Goal: Use online tool/utility: Utilize a website feature to perform a specific function

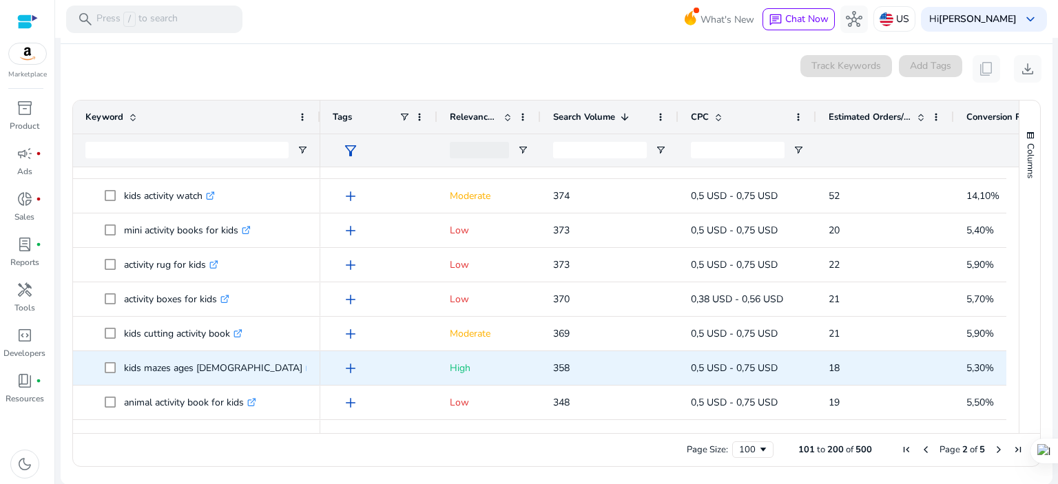
scroll to position [1010, 0]
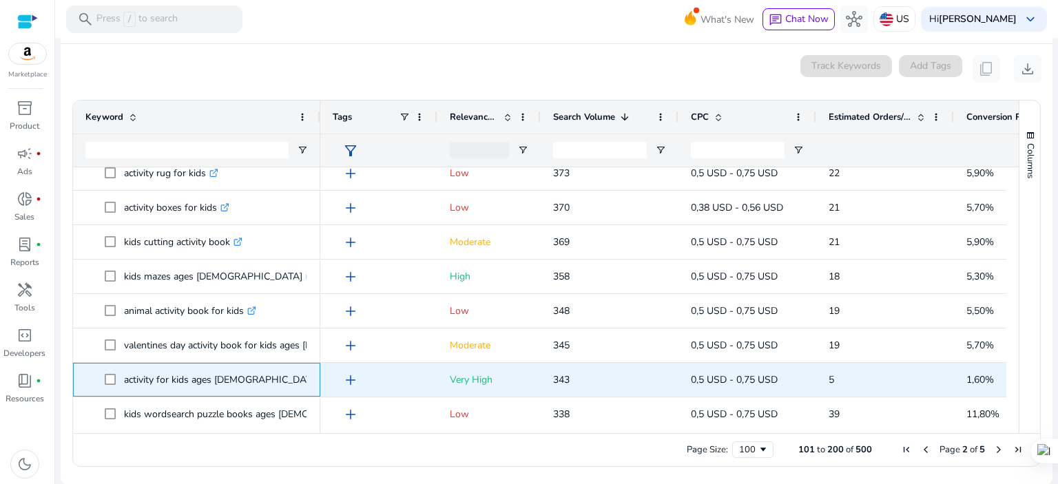
click at [329, 375] on icon at bounding box center [330, 376] width 3 height 3
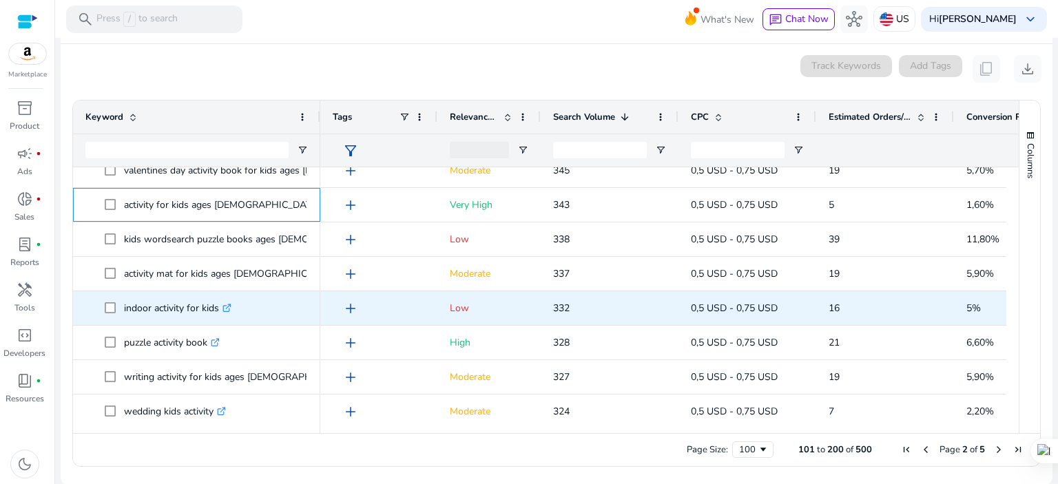
scroll to position [1194, 0]
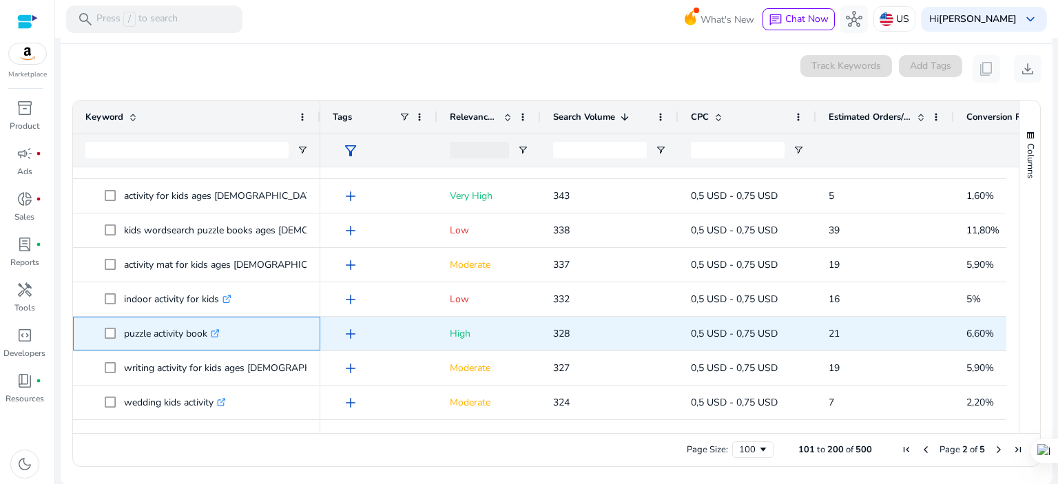
click at [218, 333] on icon ".st0{fill:#2c8af8}" at bounding box center [215, 333] width 9 height 9
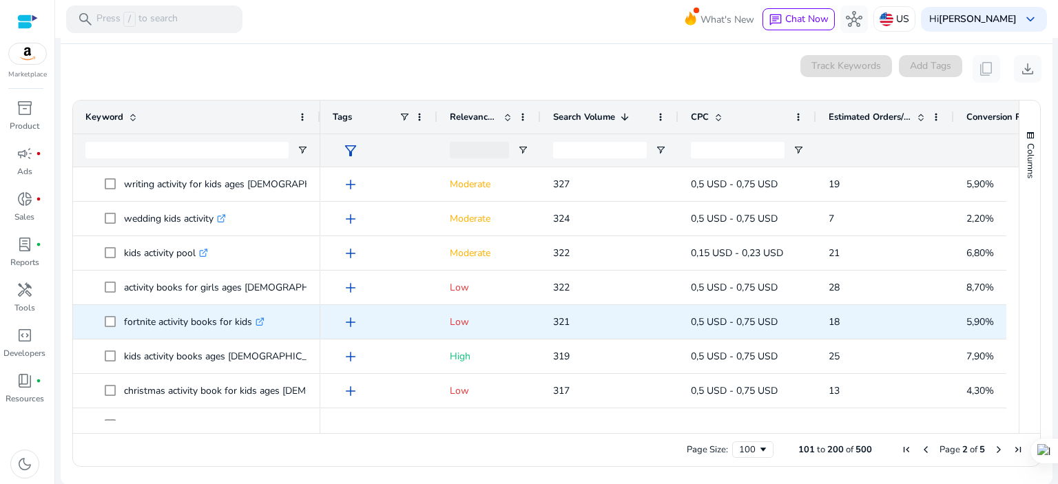
scroll to position [1378, 0]
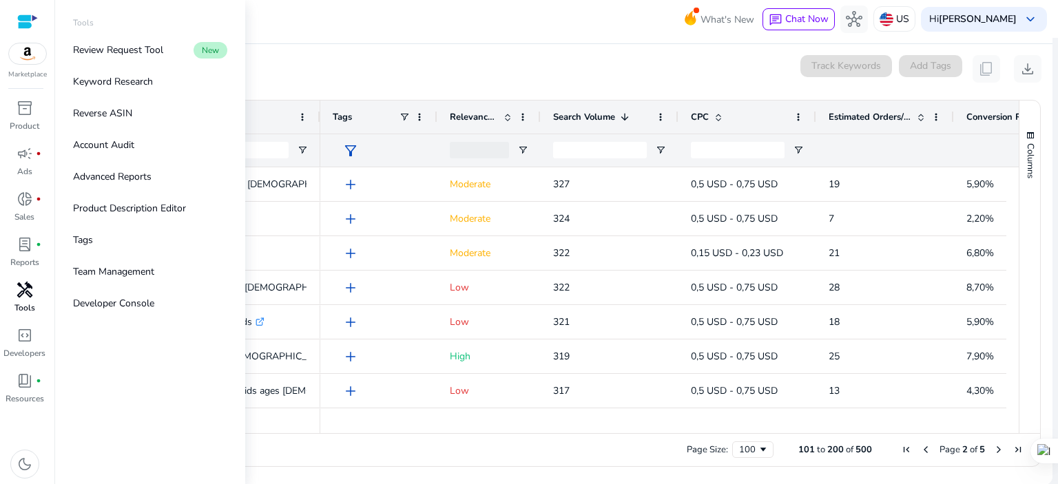
click at [24, 291] on span "handyman" at bounding box center [25, 290] width 17 height 17
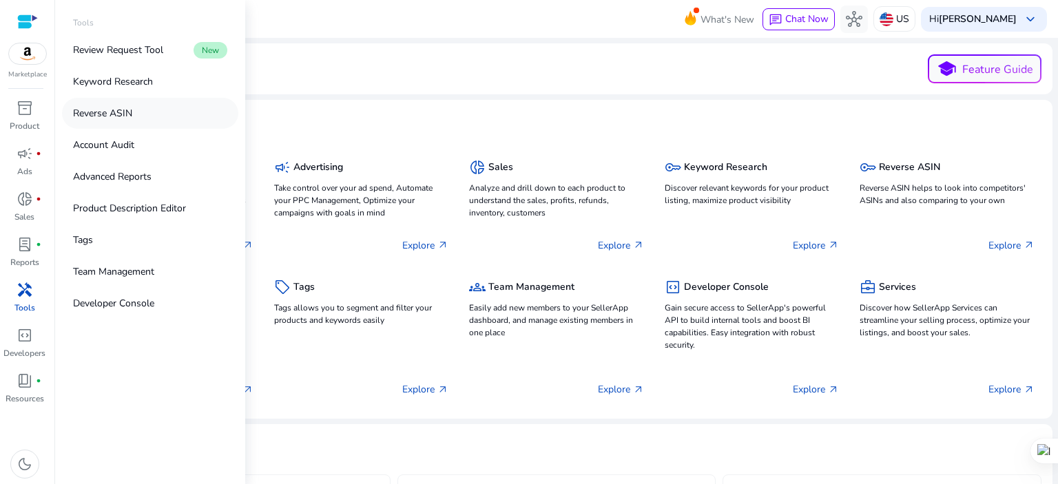
click at [124, 118] on p "Reverse ASIN" at bounding box center [102, 113] width 59 height 14
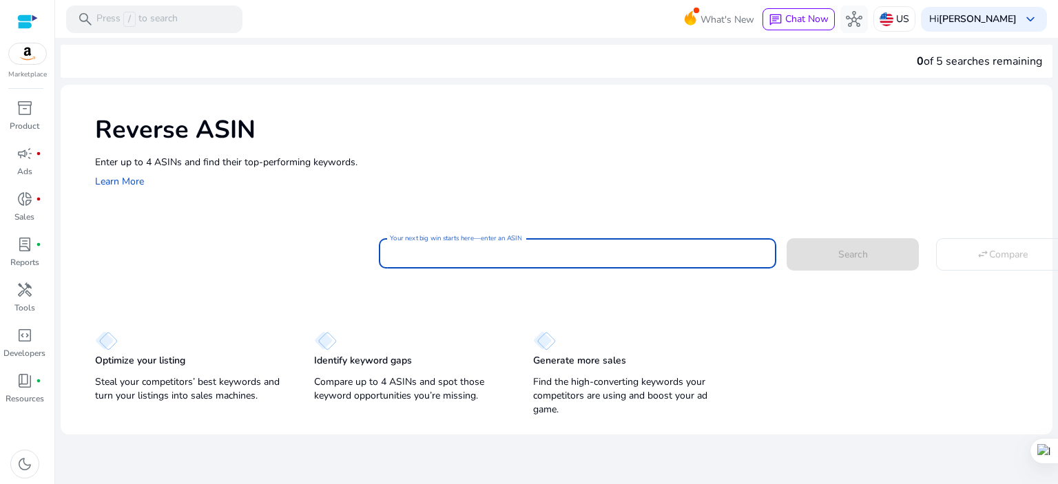
paste input "**********"
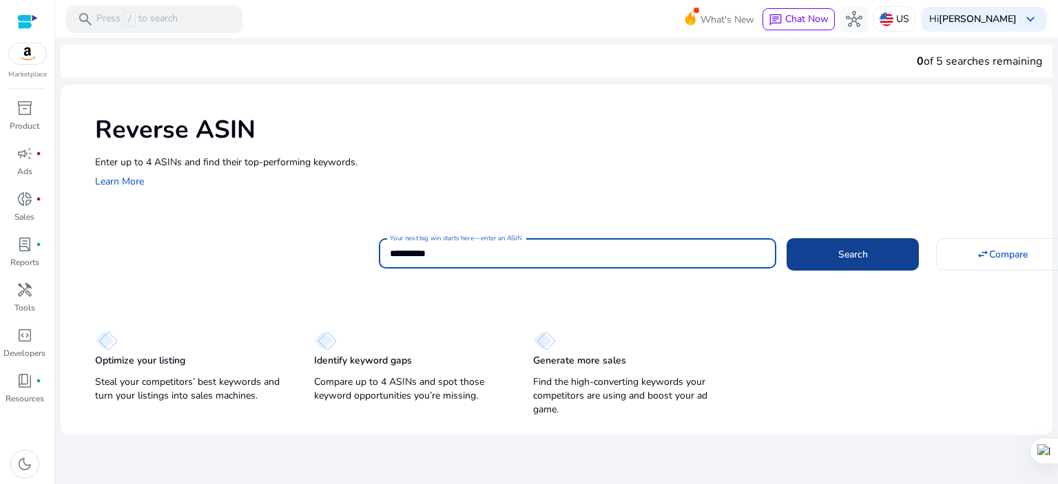
type input "**********"
click at [880, 254] on span at bounding box center [853, 254] width 132 height 33
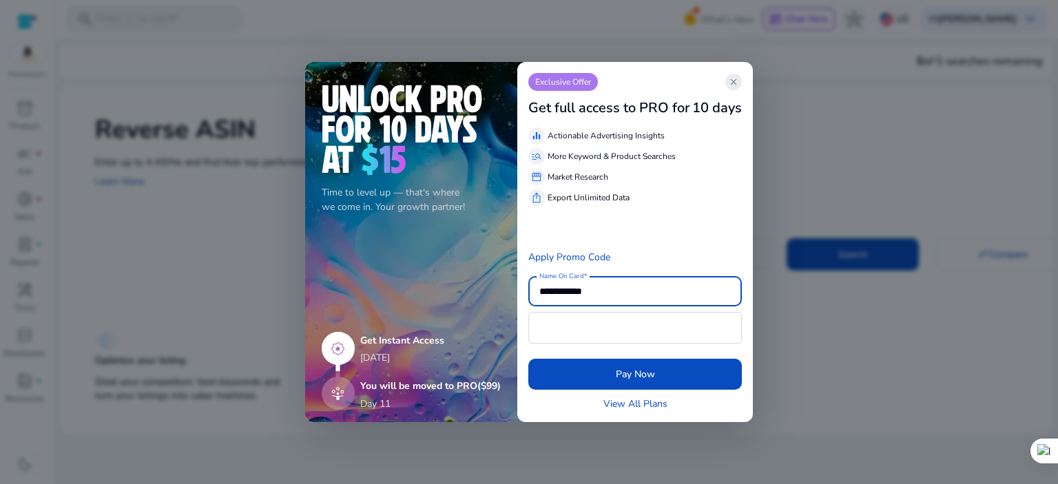
click at [738, 84] on span "close" at bounding box center [733, 81] width 11 height 11
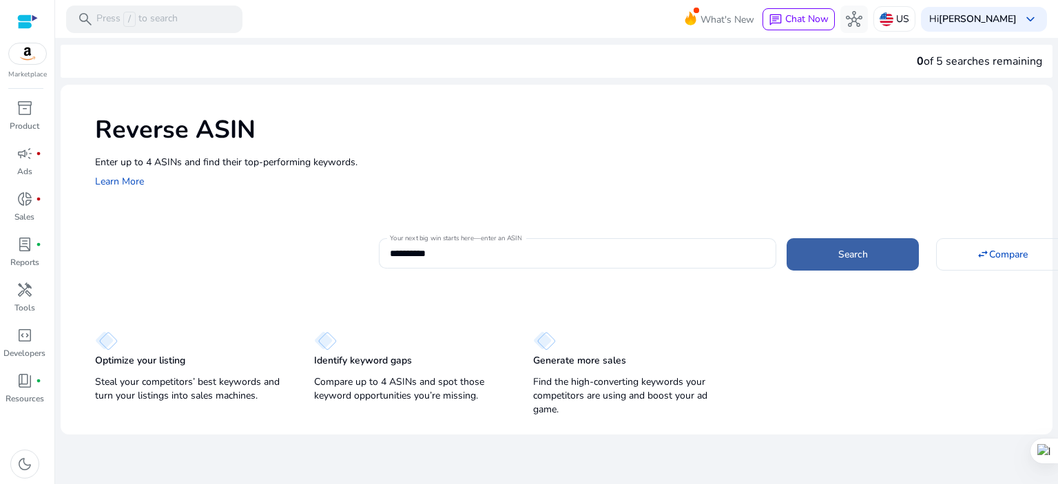
click at [876, 253] on span at bounding box center [853, 254] width 132 height 33
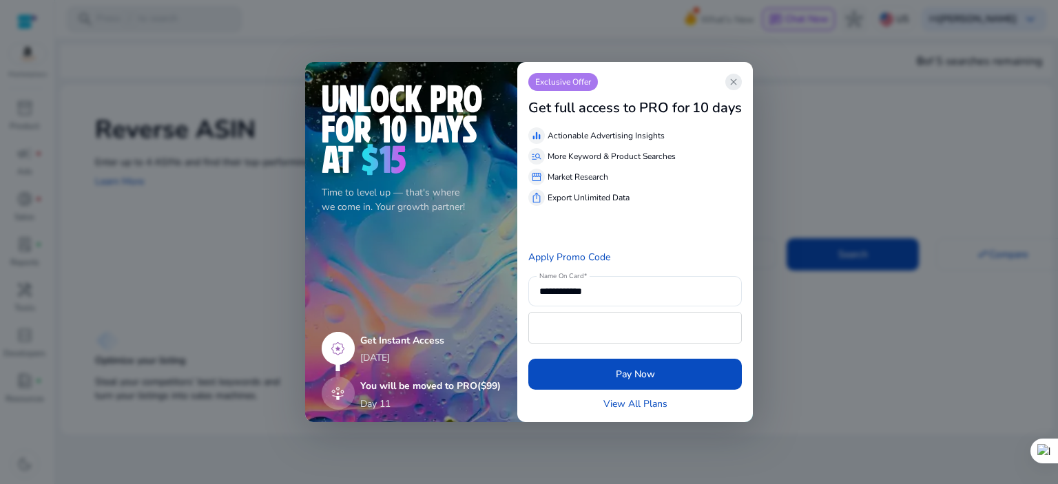
click at [739, 83] on span "close" at bounding box center [733, 81] width 11 height 11
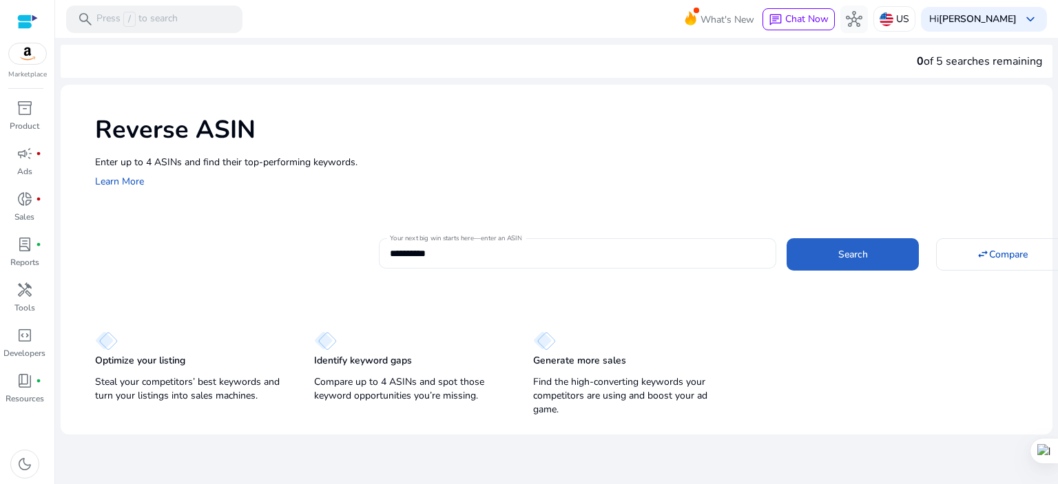
click at [549, 256] on input "**********" at bounding box center [577, 253] width 375 height 15
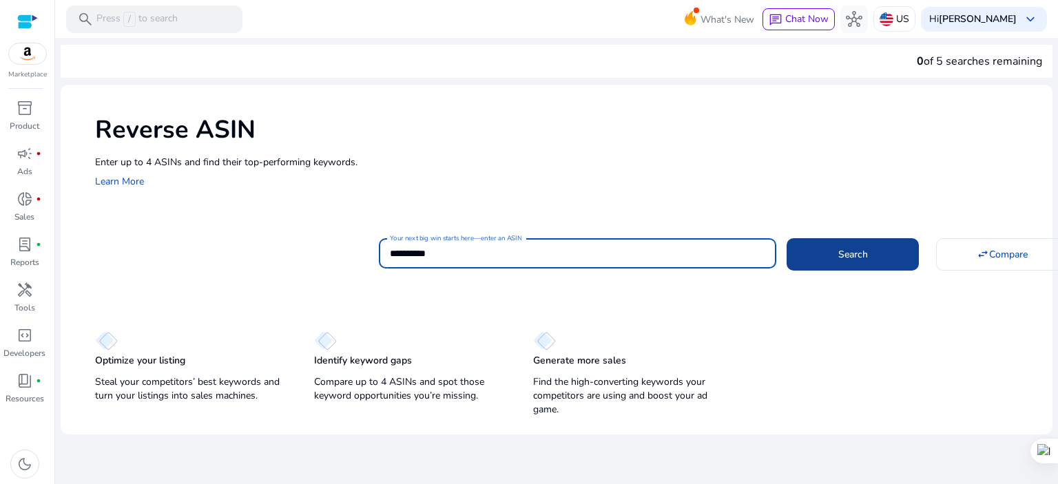
click at [835, 261] on span at bounding box center [853, 254] width 132 height 33
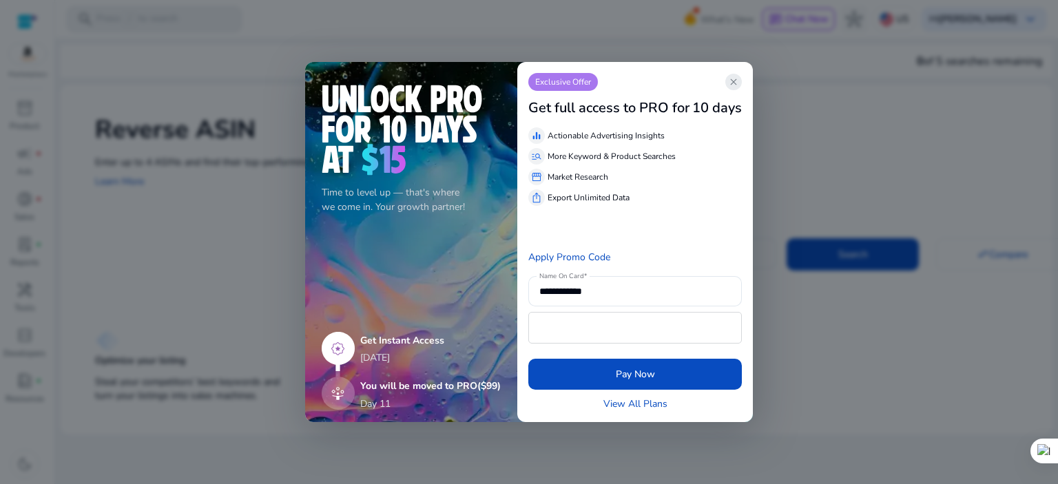
click at [732, 82] on span "close" at bounding box center [733, 81] width 11 height 11
